Goal: Task Accomplishment & Management: Manage account settings

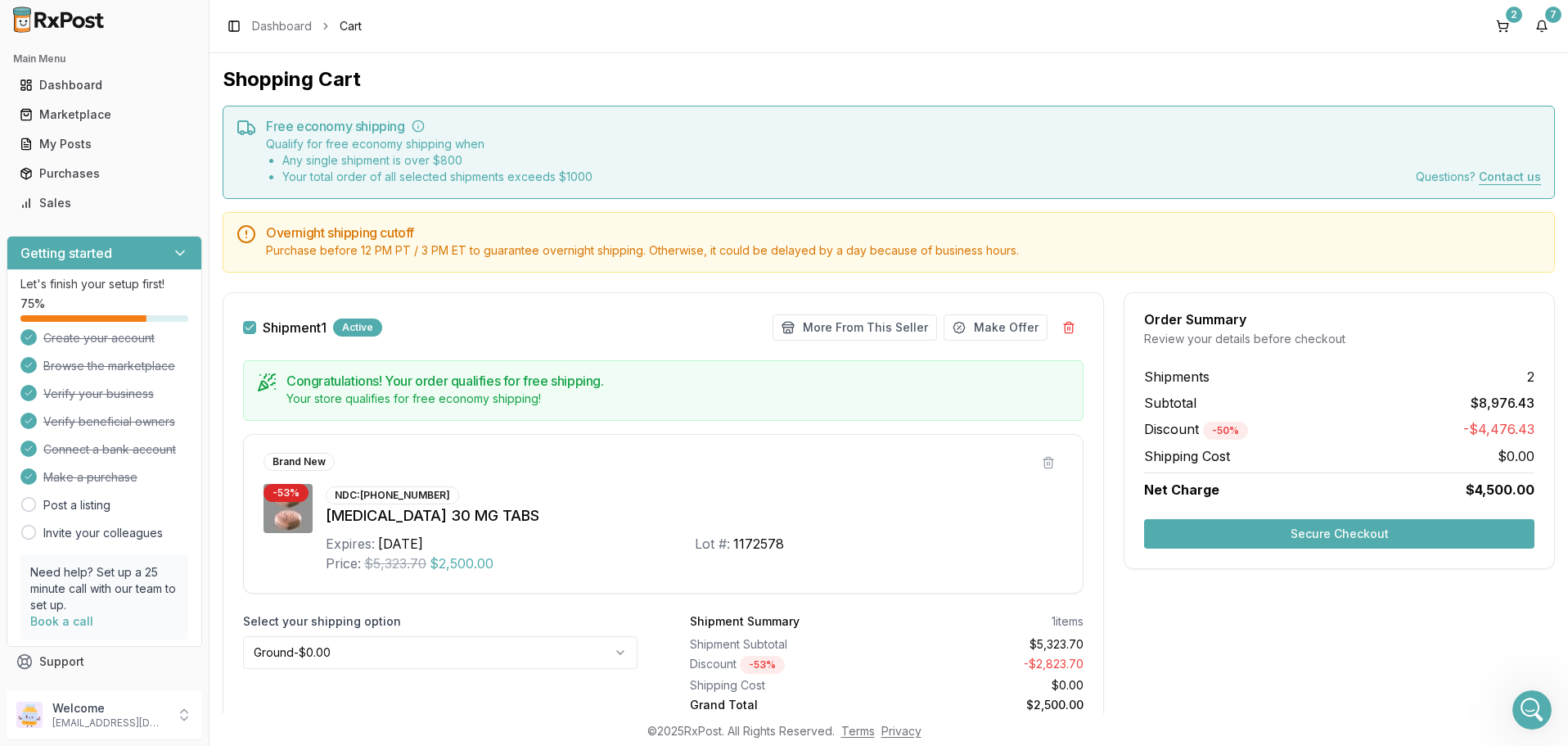
scroll to position [527, 0]
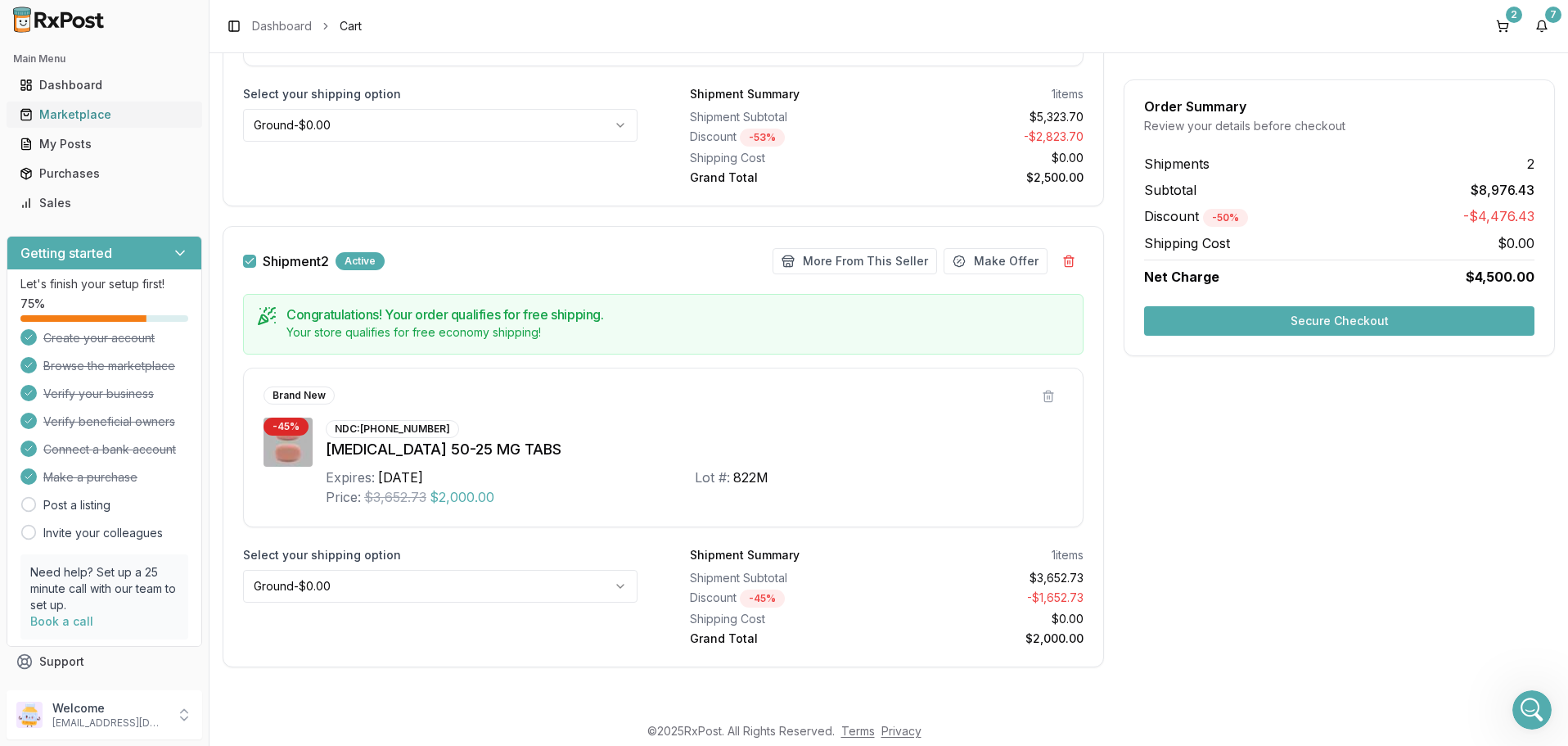
click at [70, 114] on div "Marketplace" at bounding box center [104, 115] width 169 height 17
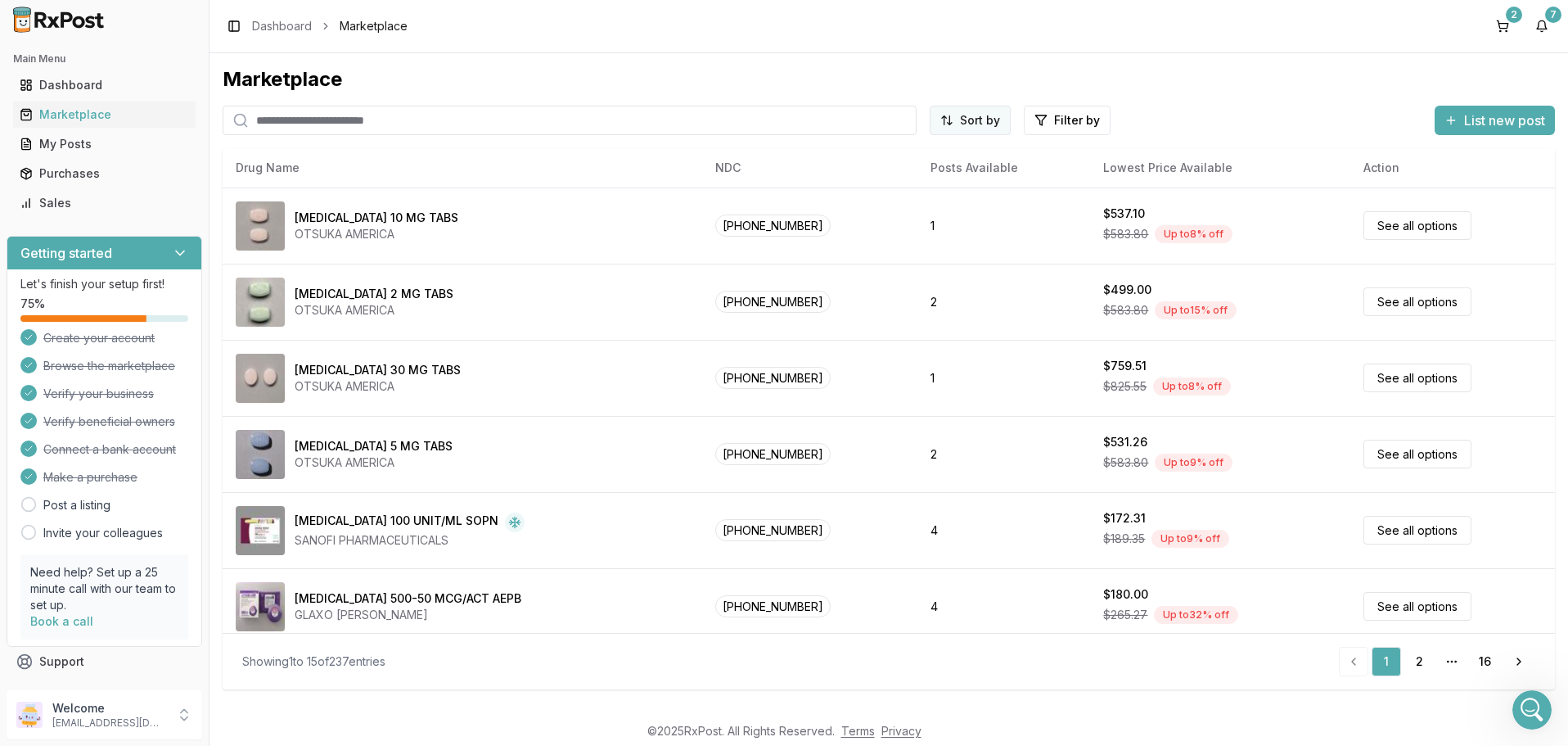
click at [988, 115] on html "Main Menu Dashboard Marketplace My Posts Purchases Sales Getting started Let's …" at bounding box center [784, 373] width 1568 height 746
click at [1077, 118] on html "Main Menu Dashboard Marketplace My Posts Purchases Sales Getting started Let's …" at bounding box center [784, 373] width 1568 height 746
click at [1069, 120] on html "Main Menu Dashboard Marketplace My Posts Purchases Sales Getting started Let's …" at bounding box center [784, 373] width 1568 height 746
click at [880, 154] on button "button" at bounding box center [882, 156] width 13 height 13
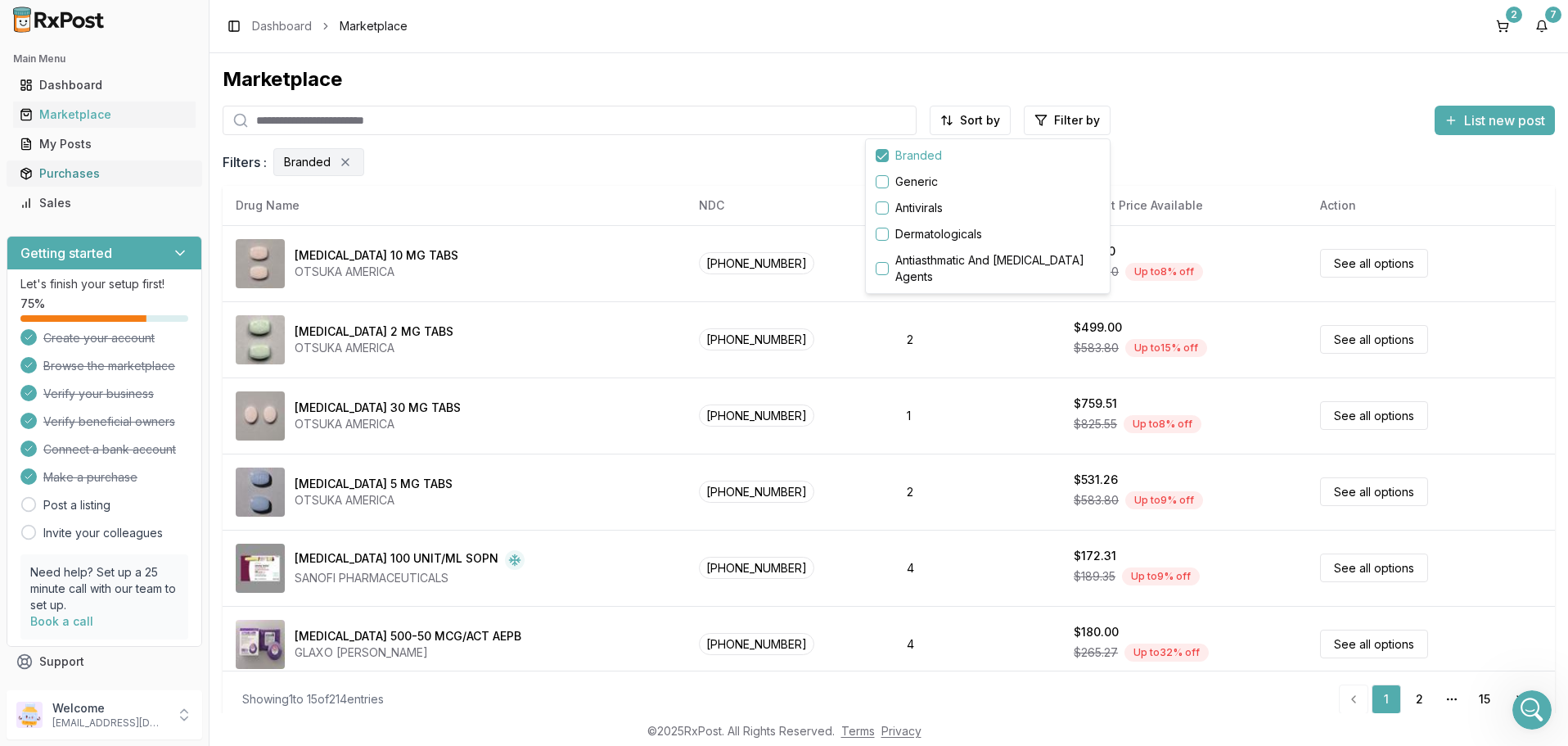
click at [58, 176] on html "Main Menu Dashboard Marketplace My Posts Purchases Sales Getting started Let's …" at bounding box center [784, 373] width 1568 height 746
click at [53, 175] on div "Purchases" at bounding box center [104, 174] width 169 height 17
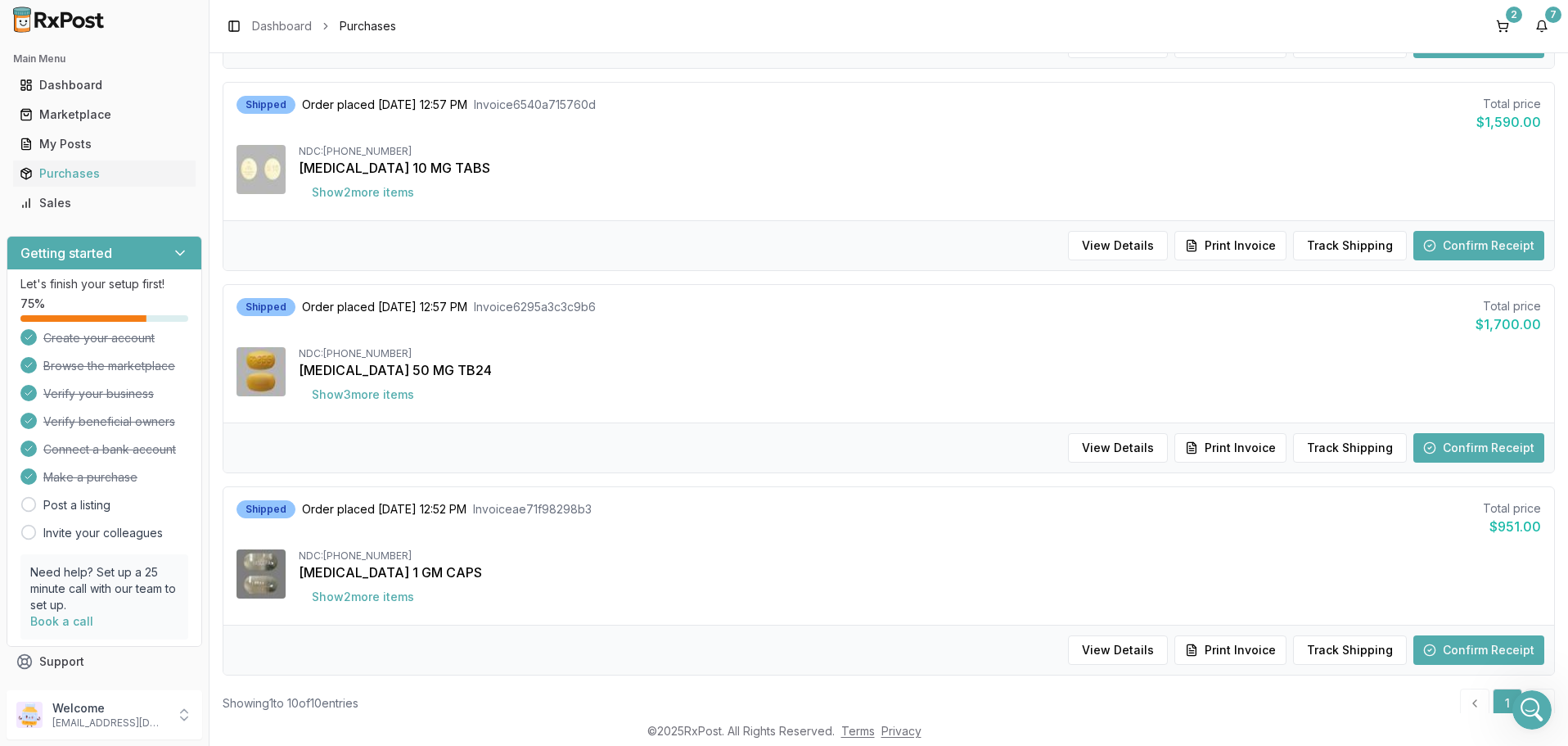
scroll to position [1588, 0]
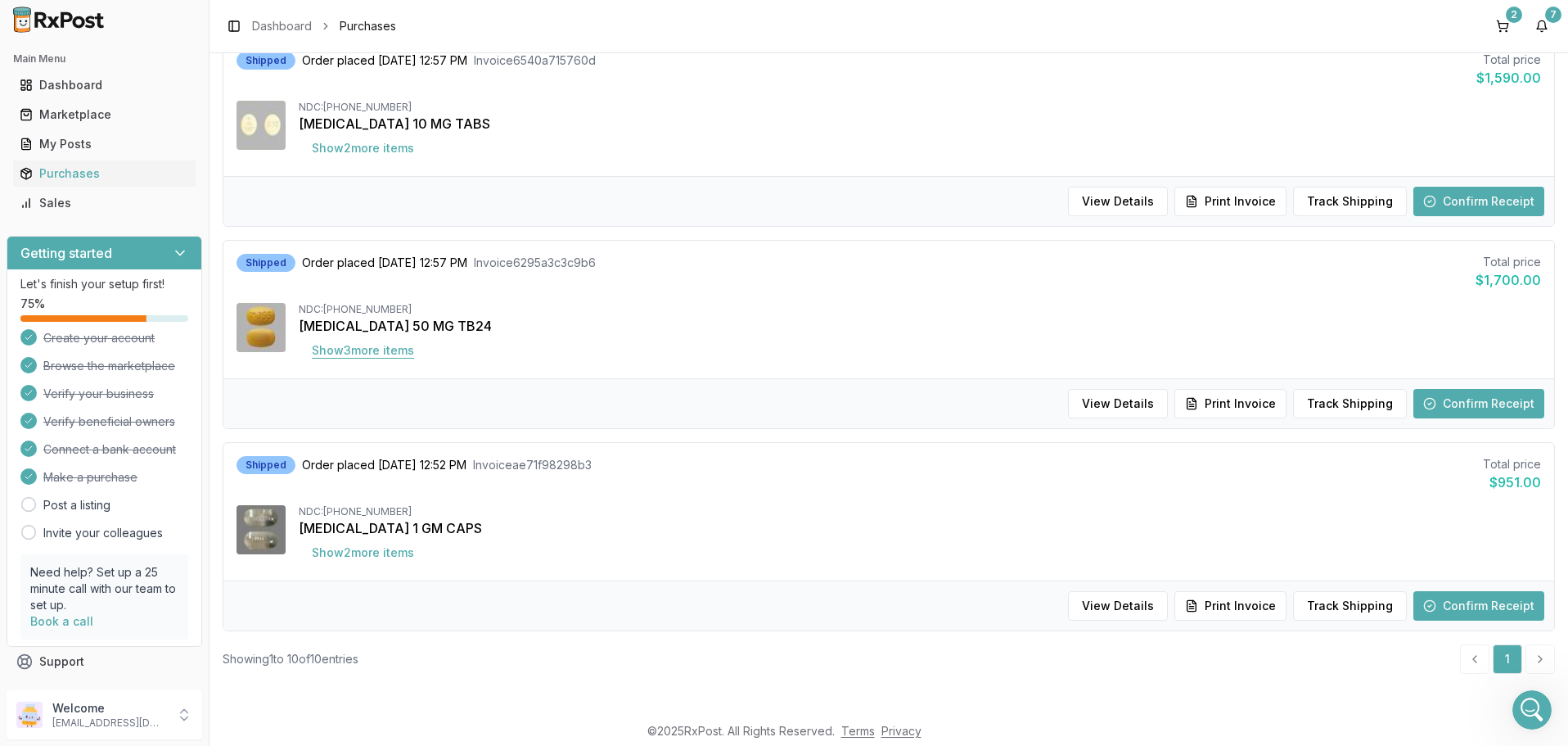
click at [376, 350] on button "Show 3 more item s" at bounding box center [363, 350] width 128 height 29
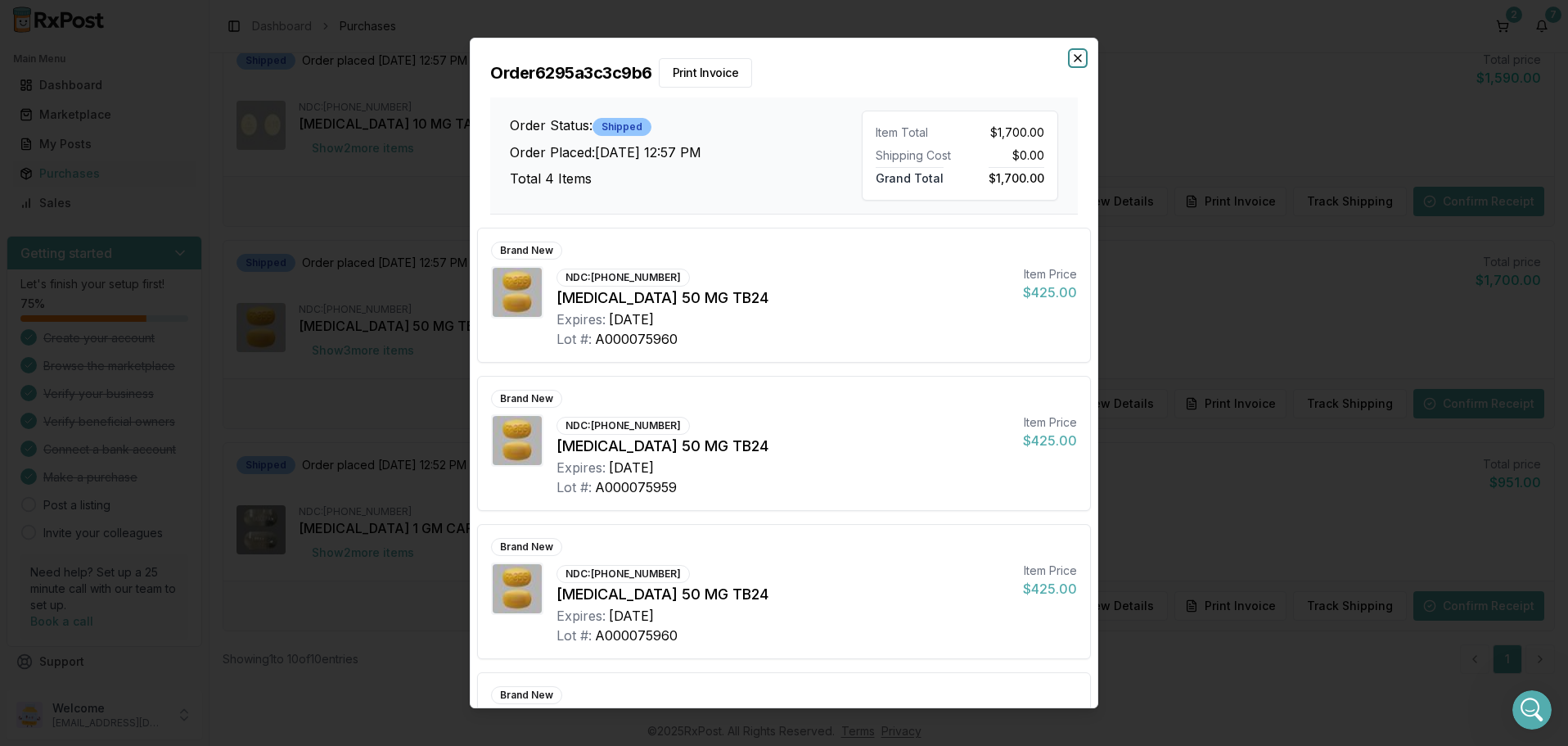
click at [1077, 56] on icon "button" at bounding box center [1079, 59] width 13 height 13
